Goal: Transaction & Acquisition: Purchase product/service

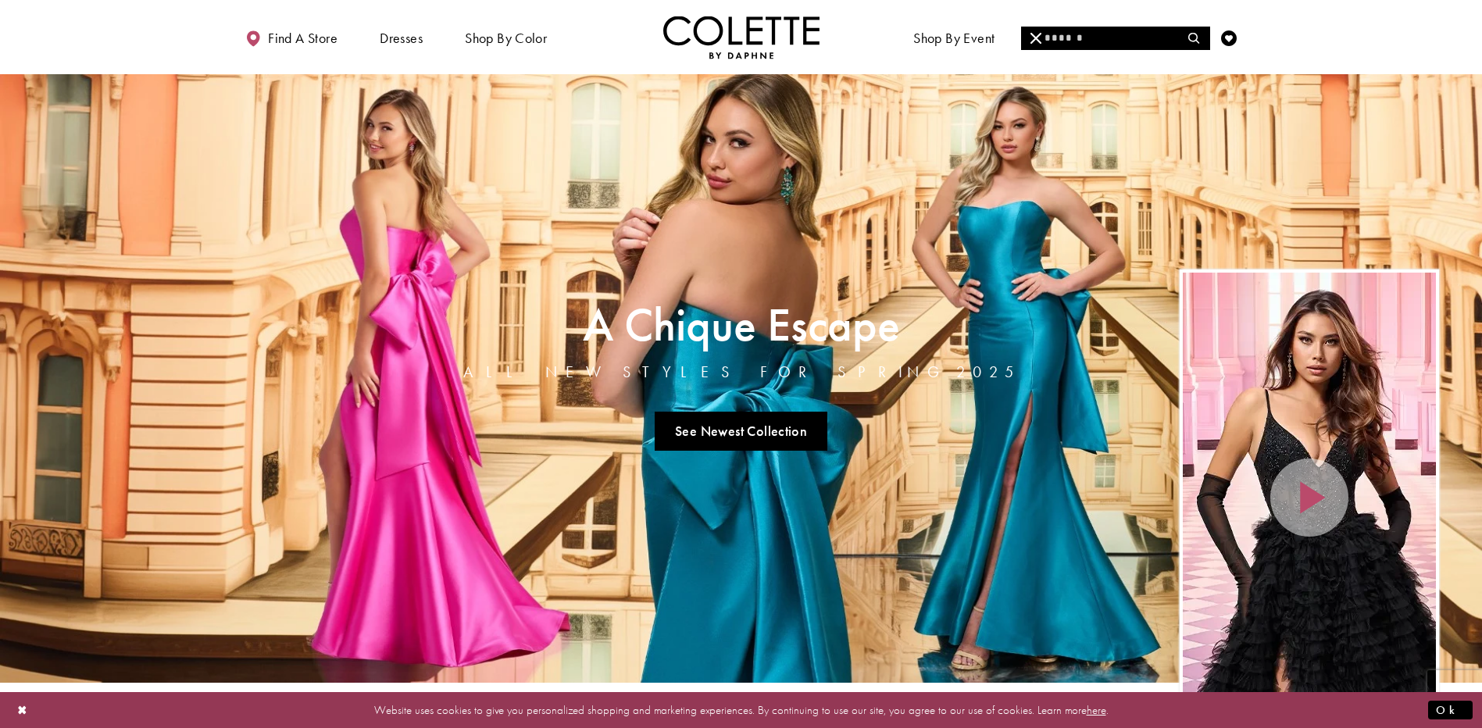
click at [1064, 35] on input "Search" at bounding box center [1115, 38] width 188 height 23
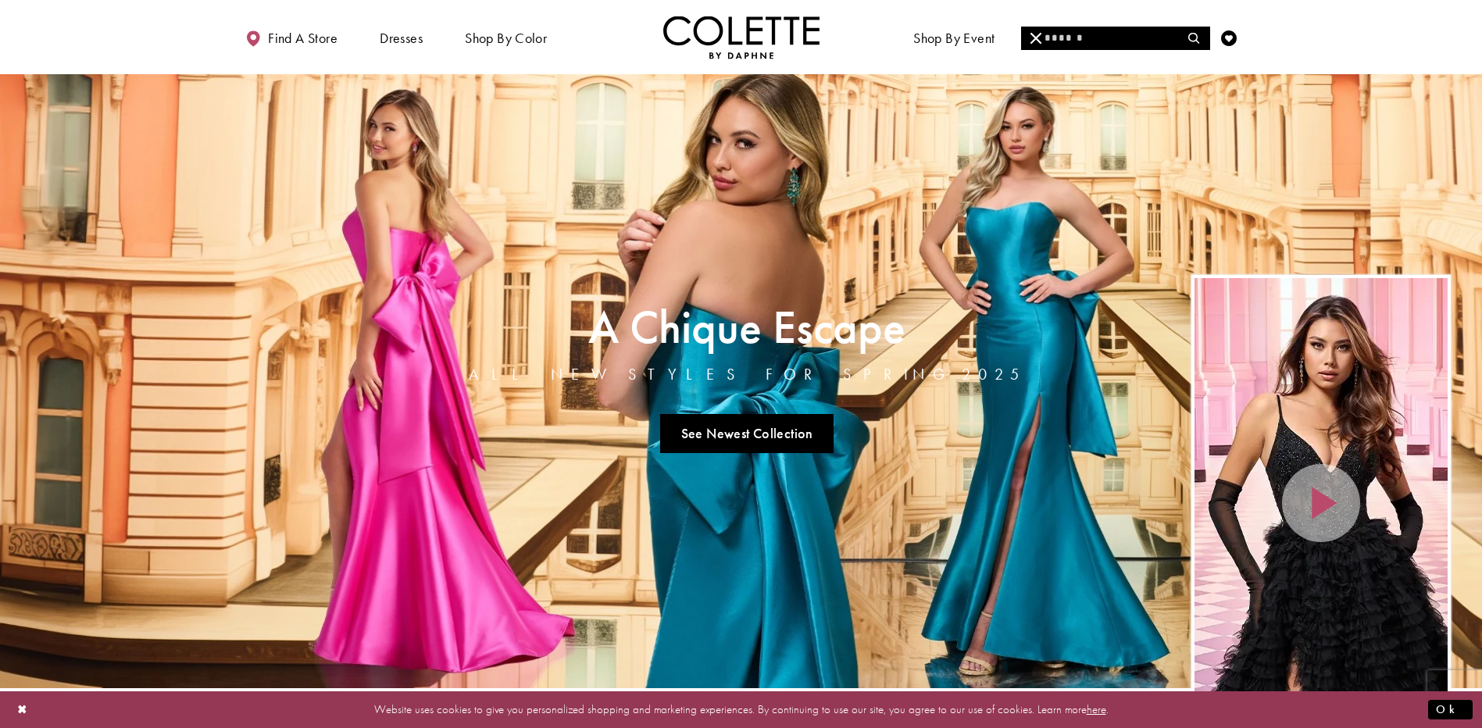
click at [1070, 48] on input "Search" at bounding box center [1115, 38] width 188 height 23
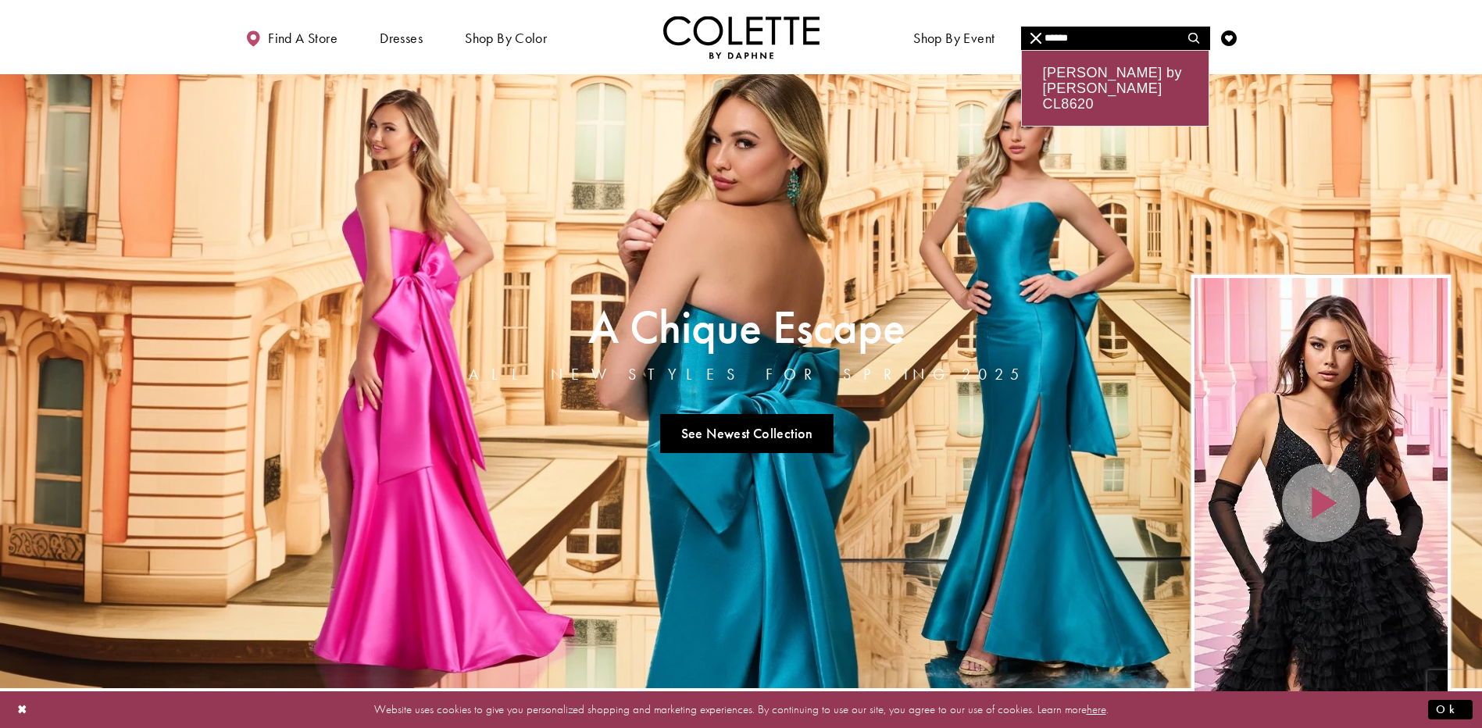
type input "******"
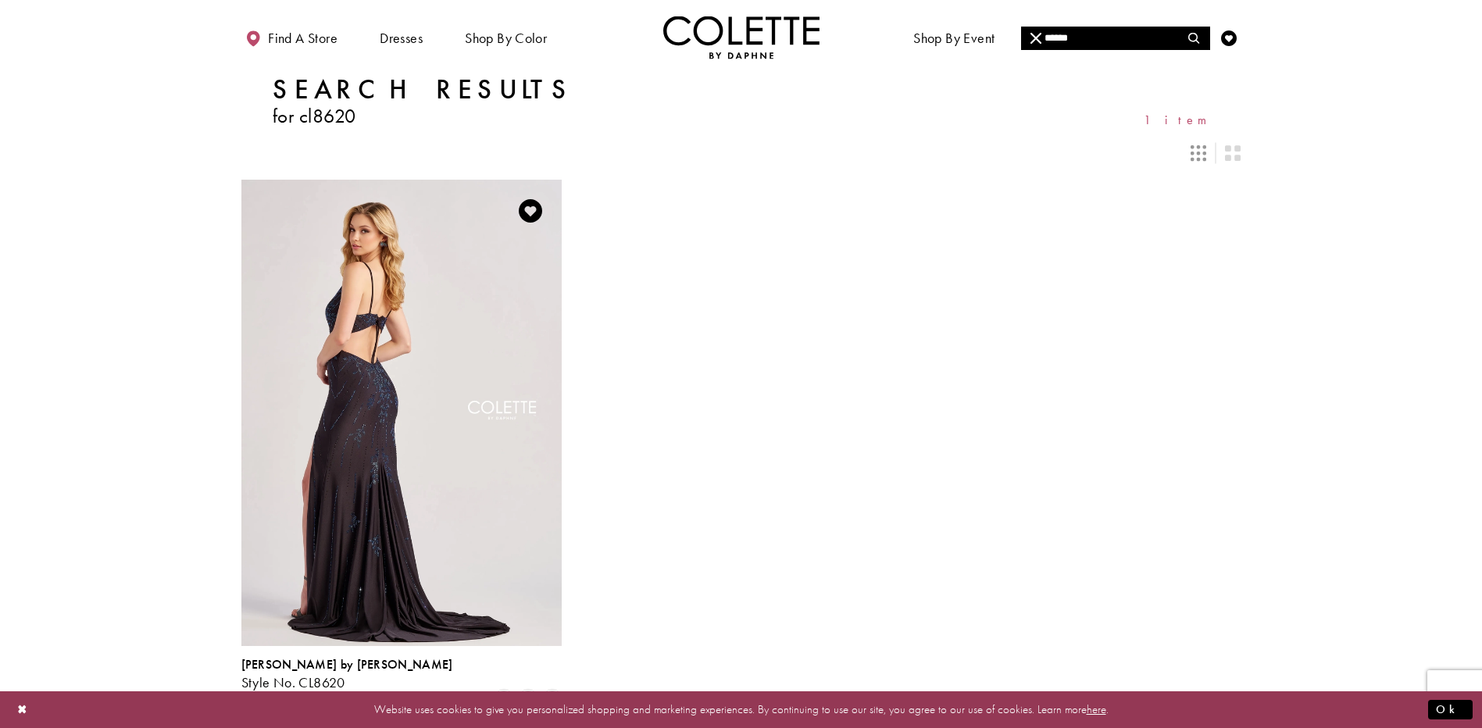
click at [419, 362] on img "Visit Colette by Daphne Style No. CL8620 Page" at bounding box center [401, 413] width 320 height 466
